Goal: Check status: Check status

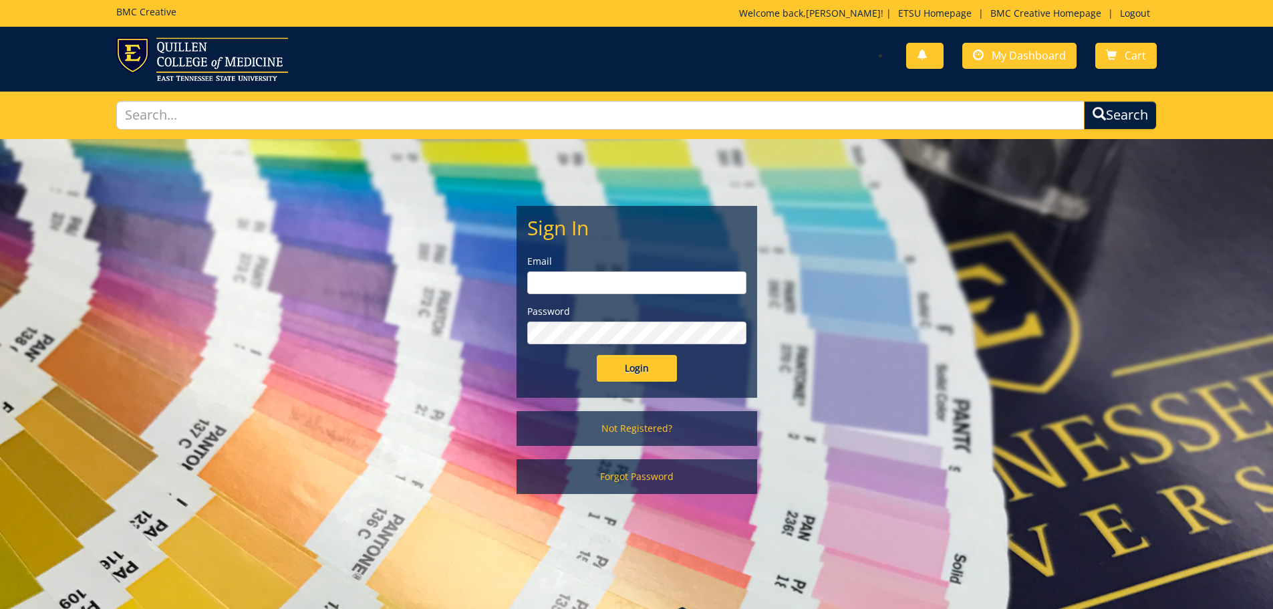
type input "[EMAIL_ADDRESS][DOMAIN_NAME]"
click at [649, 382] on div "Sign In Email mcallistercl@etsu.edu Password Login" at bounding box center [636, 301] width 239 height 190
click at [650, 374] on input "Login" at bounding box center [637, 368] width 80 height 27
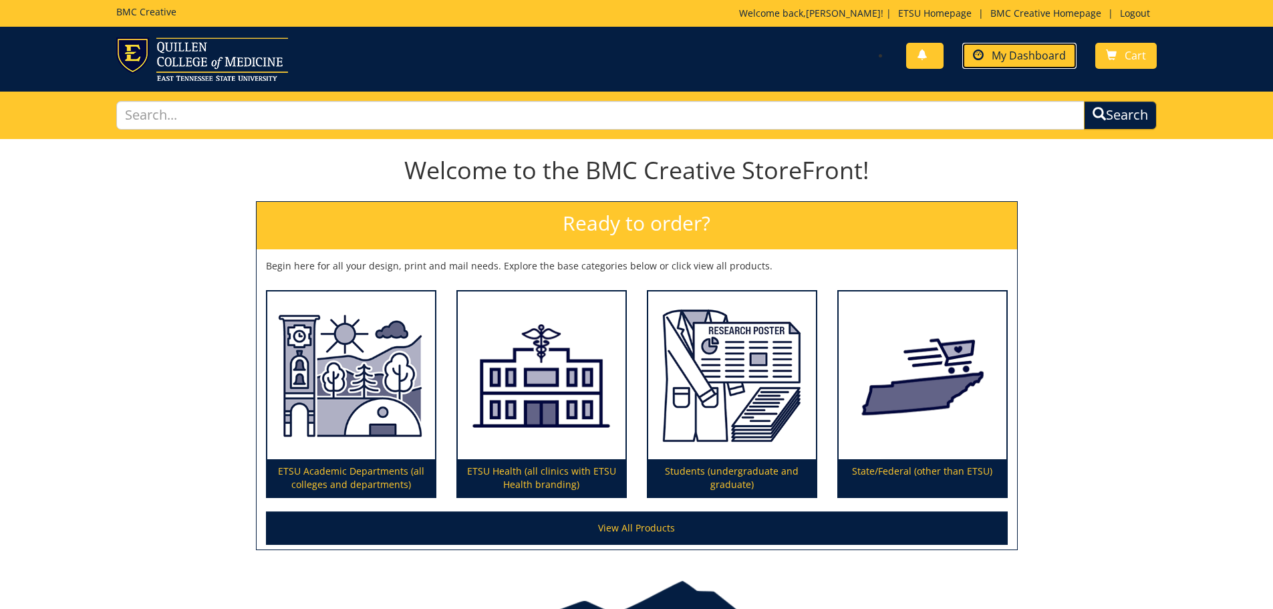
click at [1022, 64] on link "My Dashboard" at bounding box center [1019, 56] width 114 height 26
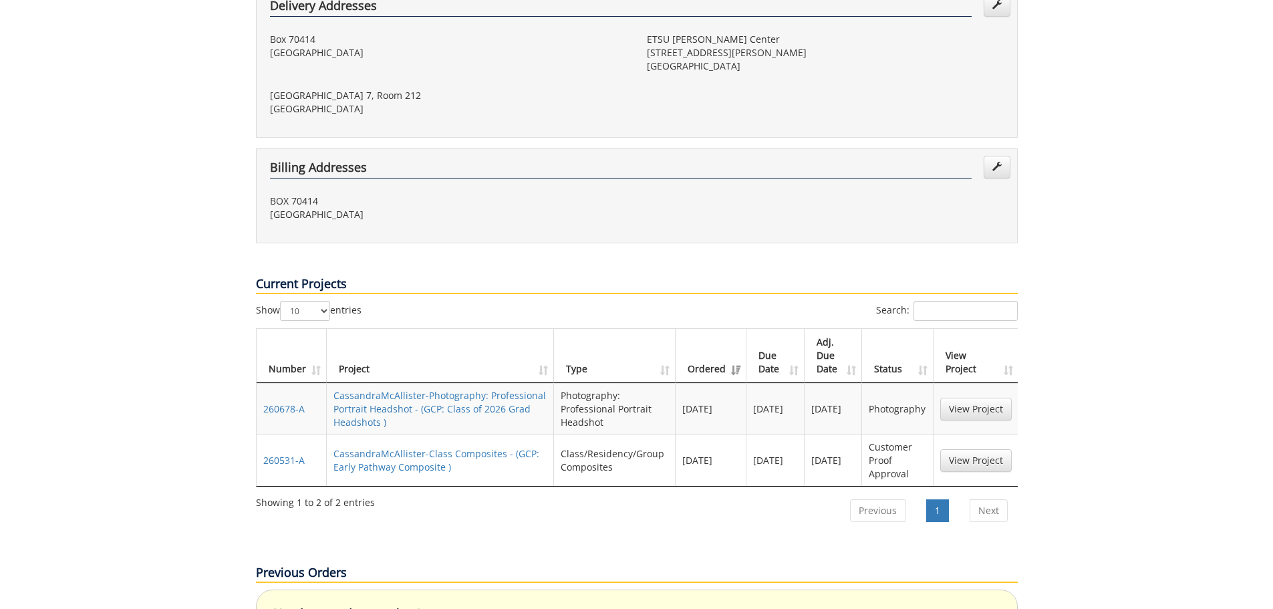
scroll to position [535, 0]
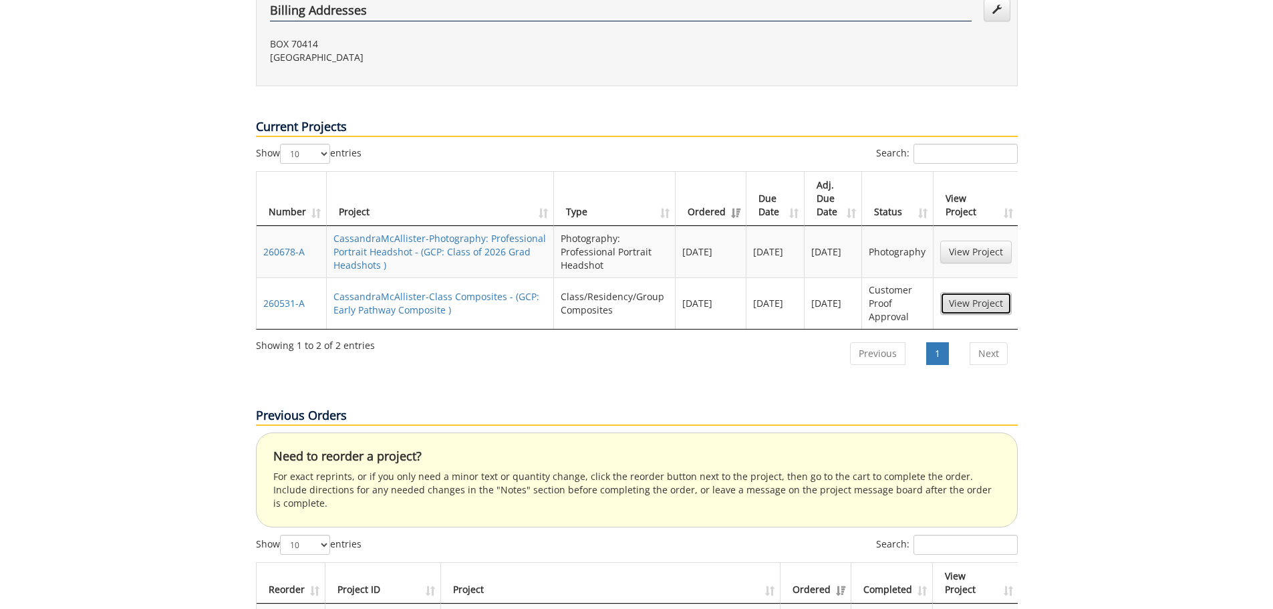
click at [983, 292] on link "View Project" at bounding box center [975, 303] width 71 height 23
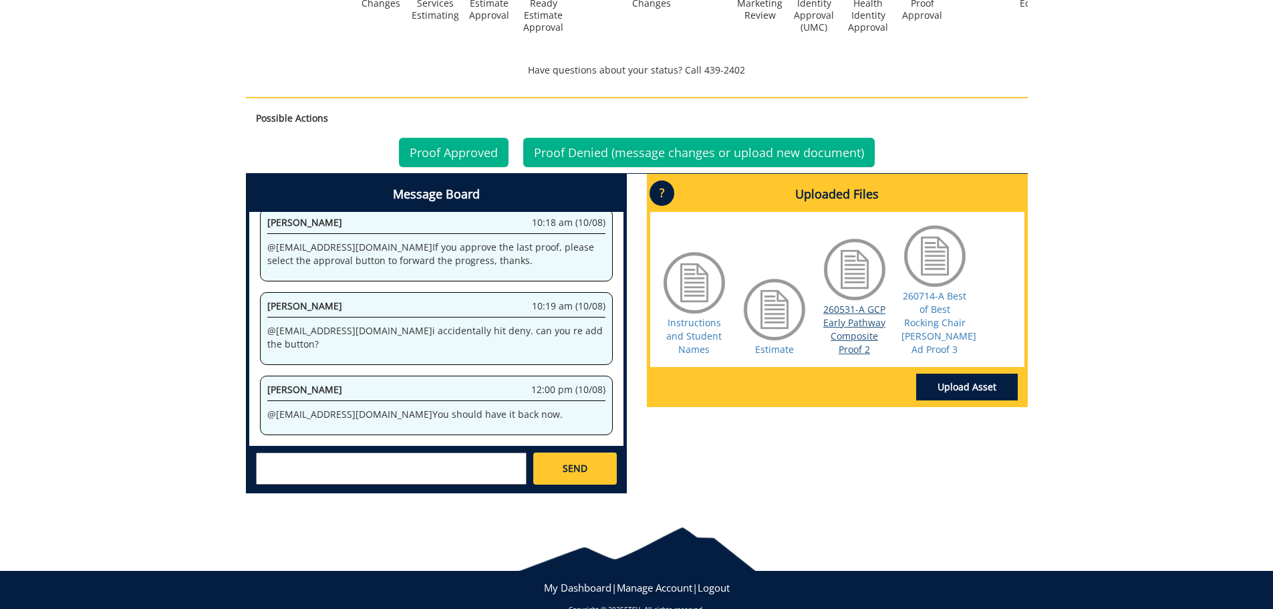
scroll to position [535, 0]
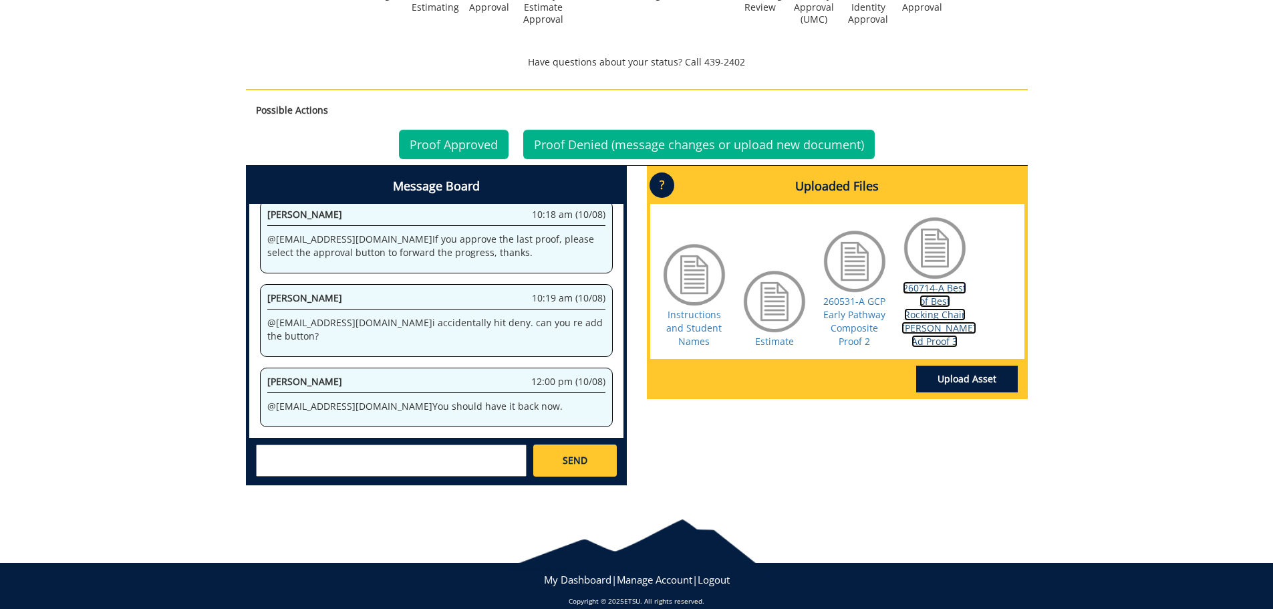
click at [934, 313] on link "260714-A Best of Best Rocking Chair Reece Ad Proof 3" at bounding box center [938, 314] width 75 height 66
click at [478, 144] on link "Proof Approved" at bounding box center [454, 144] width 110 height 29
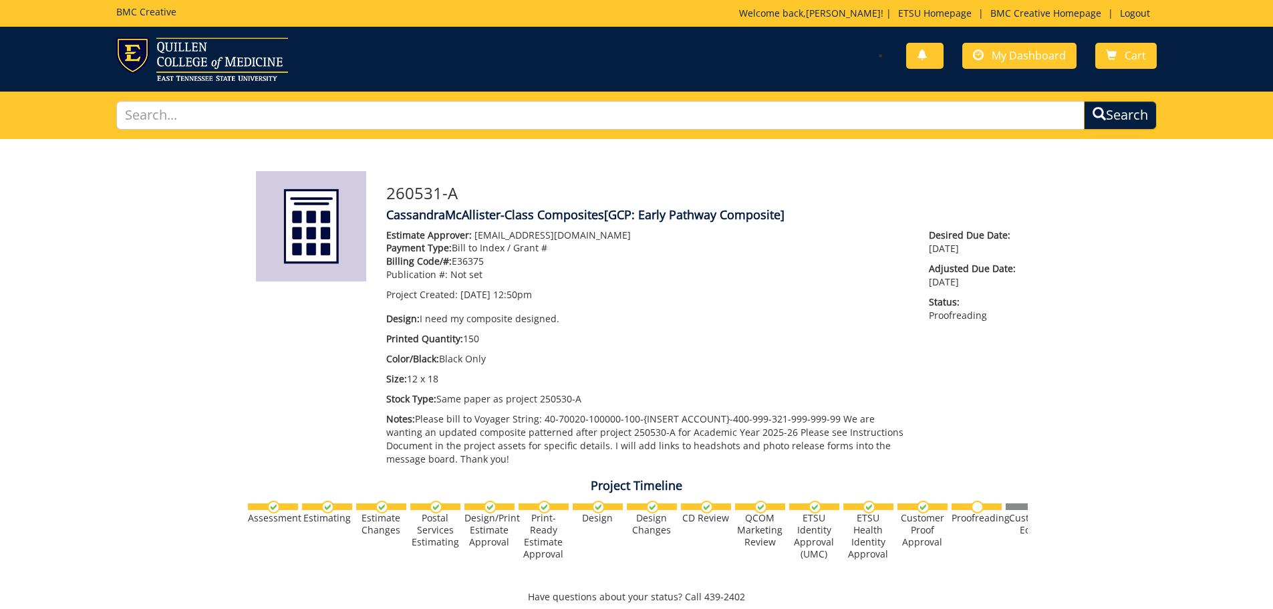
scroll to position [1324, 0]
